Goal: Complete application form

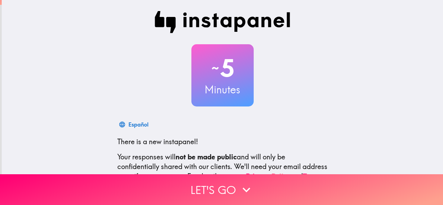
scroll to position [82, 0]
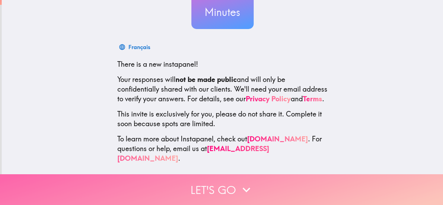
click at [245, 184] on icon "button" at bounding box center [246, 190] width 15 height 15
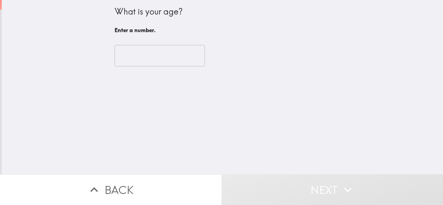
scroll to position [0, 0]
click at [139, 52] on input "number" at bounding box center [160, 55] width 90 height 21
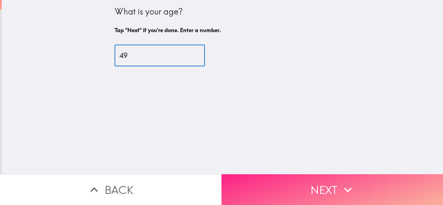
type input "49"
click at [321, 180] on button "Next" at bounding box center [333, 190] width 222 height 31
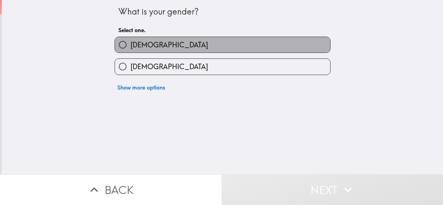
click at [209, 40] on label "[DEMOGRAPHIC_DATA]" at bounding box center [222, 45] width 215 height 16
click at [131, 40] on input "[DEMOGRAPHIC_DATA]" at bounding box center [123, 45] width 16 height 16
radio input "true"
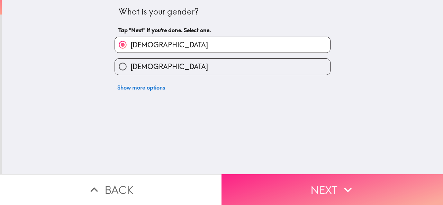
click at [316, 183] on button "Next" at bounding box center [333, 190] width 222 height 31
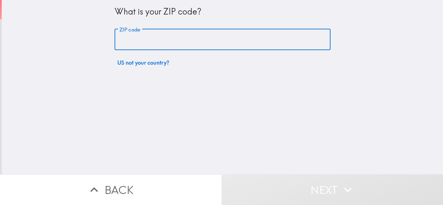
drag, startPoint x: 157, startPoint y: 38, endPoint x: 156, endPoint y: 43, distance: 5.6
click at [157, 37] on input "ZIP code" at bounding box center [223, 39] width 216 height 21
type input "11249"
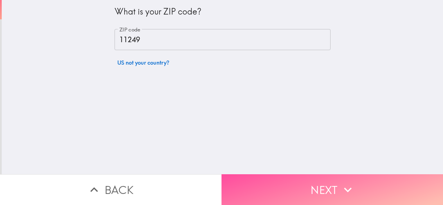
click at [319, 182] on button "Next" at bounding box center [333, 190] width 222 height 31
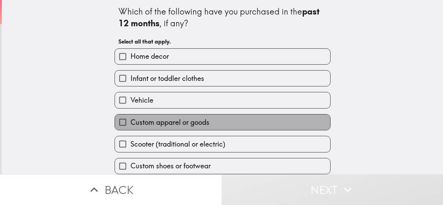
click at [175, 123] on span "Custom apparel or goods" at bounding box center [170, 123] width 79 height 10
click at [131, 123] on input "Custom apparel or goods" at bounding box center [123, 123] width 16 height 16
checkbox input "true"
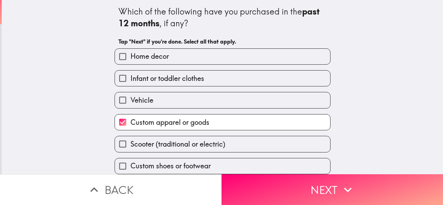
scroll to position [51, 0]
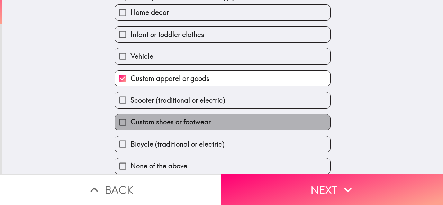
click at [179, 121] on span "Custom shoes or footwear" at bounding box center [171, 122] width 80 height 10
click at [131, 121] on input "Custom shoes or footwear" at bounding box center [123, 123] width 16 height 16
checkbox input "true"
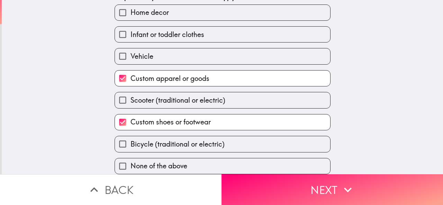
click at [184, 153] on div "None of the above" at bounding box center [220, 164] width 222 height 22
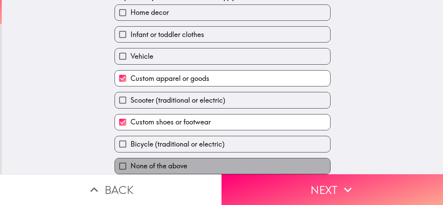
click at [183, 161] on span "None of the above" at bounding box center [159, 166] width 57 height 10
click at [131, 159] on input "None of the above" at bounding box center [123, 167] width 16 height 16
checkbox input "true"
checkbox input "false"
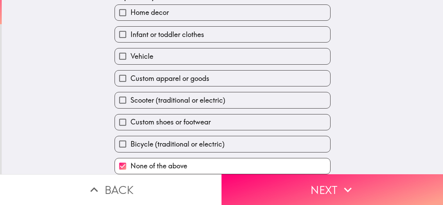
scroll to position [0, 0]
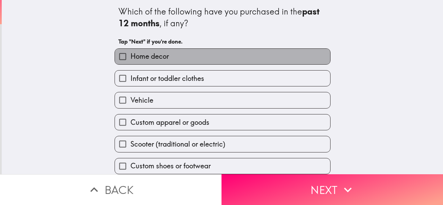
click at [168, 59] on label "Home decor" at bounding box center [222, 57] width 215 height 16
click at [131, 59] on input "Home decor" at bounding box center [123, 57] width 16 height 16
checkbox input "true"
checkbox input "false"
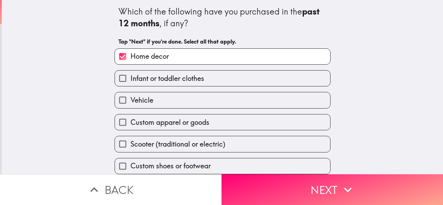
click at [176, 80] on span "Infant or toddler clothes" at bounding box center [168, 79] width 74 height 10
click at [131, 80] on input "Infant or toddler clothes" at bounding box center [123, 79] width 16 height 16
checkbox input "true"
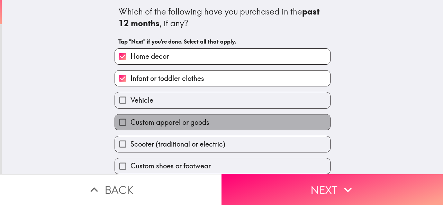
click at [170, 123] on span "Custom apparel or goods" at bounding box center [170, 123] width 79 height 10
click at [131, 123] on input "Custom apparel or goods" at bounding box center [123, 123] width 16 height 16
checkbox input "true"
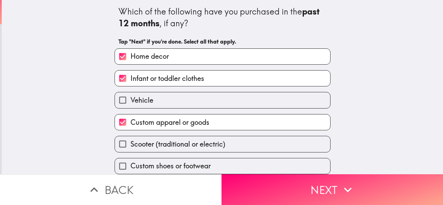
click at [182, 144] on span "Scooter (traditional or electric)" at bounding box center [178, 145] width 95 height 10
click at [131, 144] on input "Scooter (traditional or electric)" at bounding box center [123, 144] width 16 height 16
checkbox input "true"
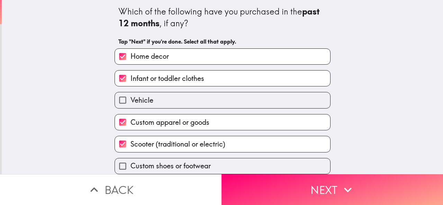
scroll to position [51, 0]
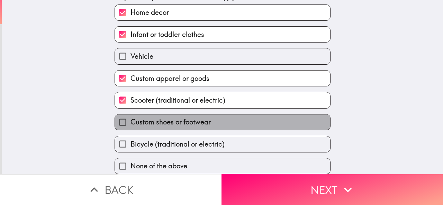
click at [151, 117] on span "Custom shoes or footwear" at bounding box center [171, 122] width 80 height 10
click at [131, 117] on input "Custom shoes or footwear" at bounding box center [123, 123] width 16 height 16
checkbox input "true"
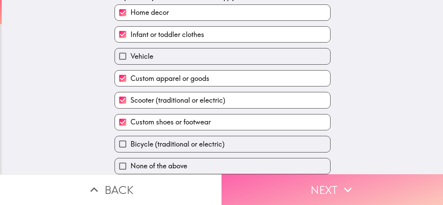
click at [319, 183] on button "Next" at bounding box center [333, 190] width 222 height 31
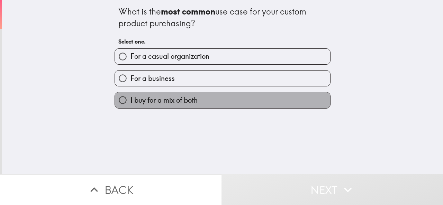
click at [188, 107] on label "I buy for a mix of both" at bounding box center [222, 100] width 215 height 16
click at [131, 107] on input "I buy for a mix of both" at bounding box center [123, 100] width 16 height 16
radio input "true"
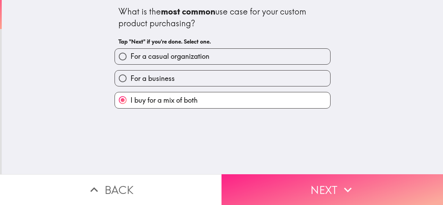
click at [309, 183] on button "Next" at bounding box center [333, 190] width 222 height 31
